Goal: Transaction & Acquisition: Purchase product/service

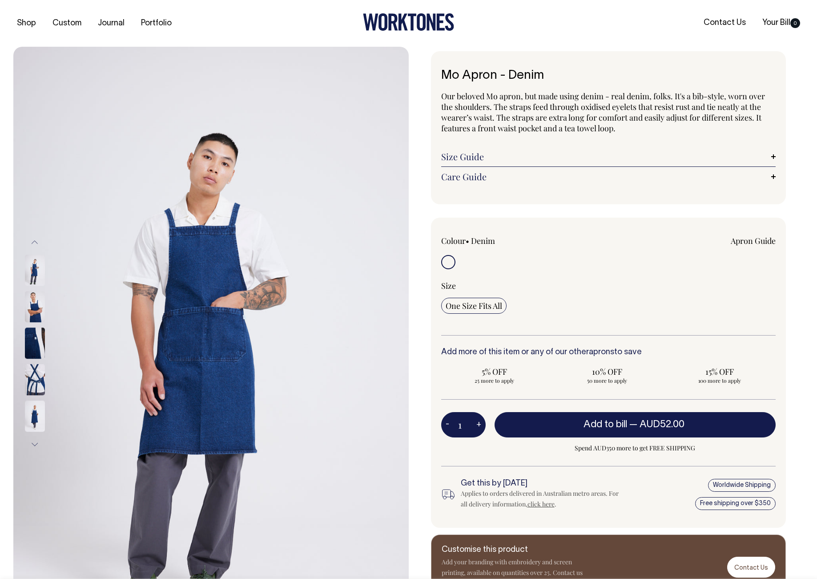
click at [35, 416] on img at bounding box center [35, 416] width 20 height 31
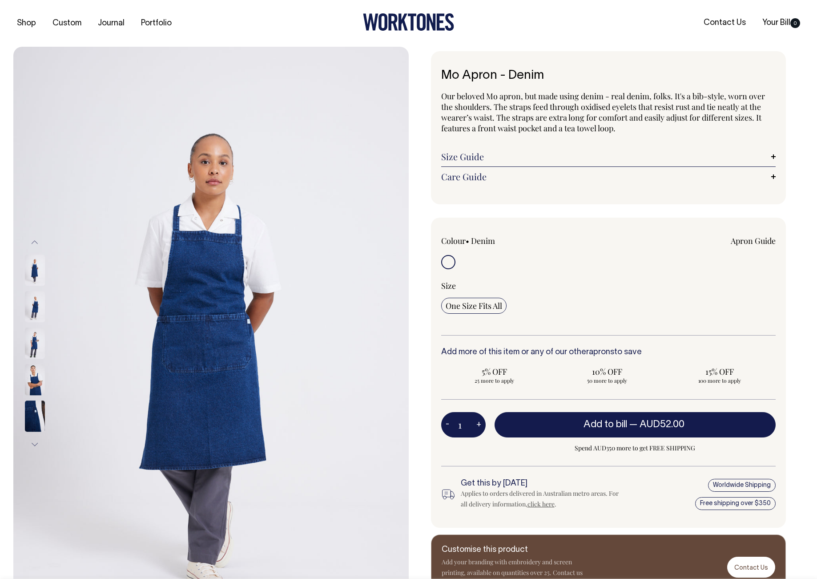
click at [36, 381] on div at bounding box center [46, 234] width 44 height 620
click at [34, 338] on img at bounding box center [35, 343] width 20 height 31
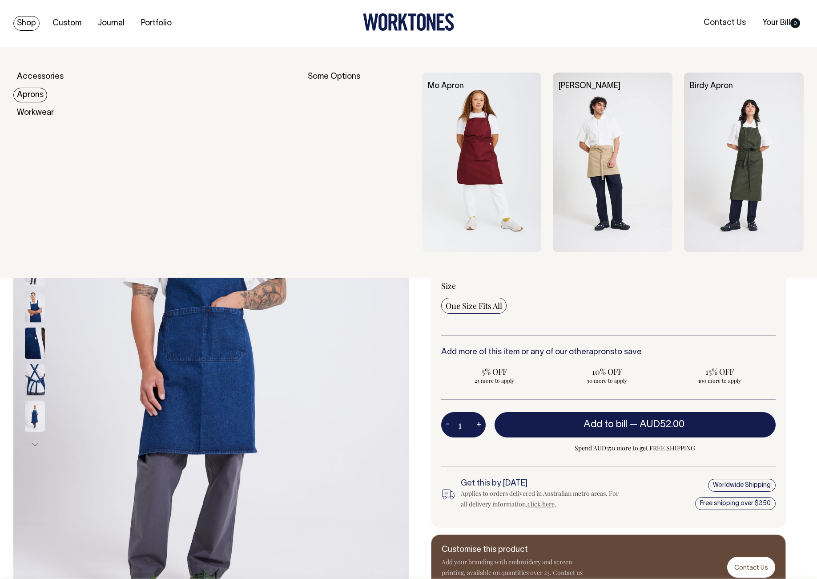
click at [35, 97] on link "Aprons" at bounding box center [30, 95] width 34 height 15
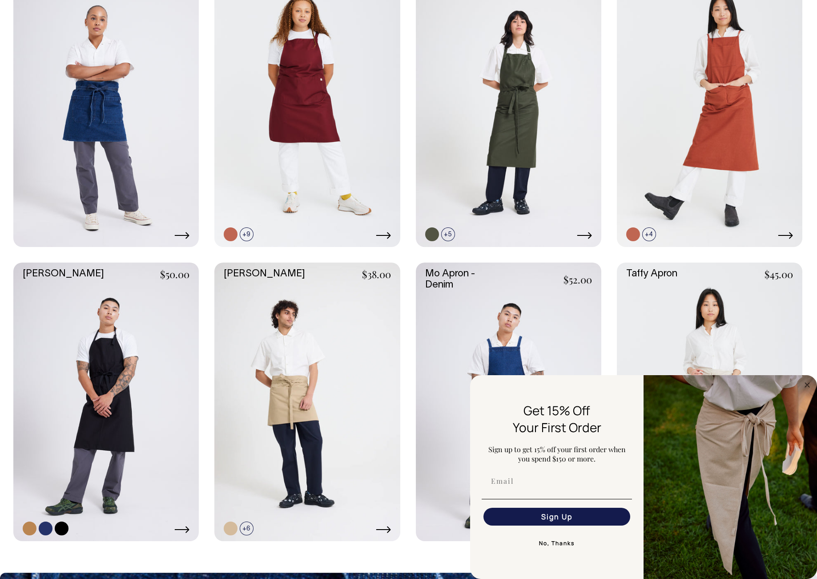
scroll to position [304, 0]
click at [815, 384] on img "FLYOUT Form" at bounding box center [730, 477] width 173 height 204
click at [808, 383] on icon "Close dialog" at bounding box center [807, 385] width 4 height 4
